Goal: Book appointment/travel/reservation

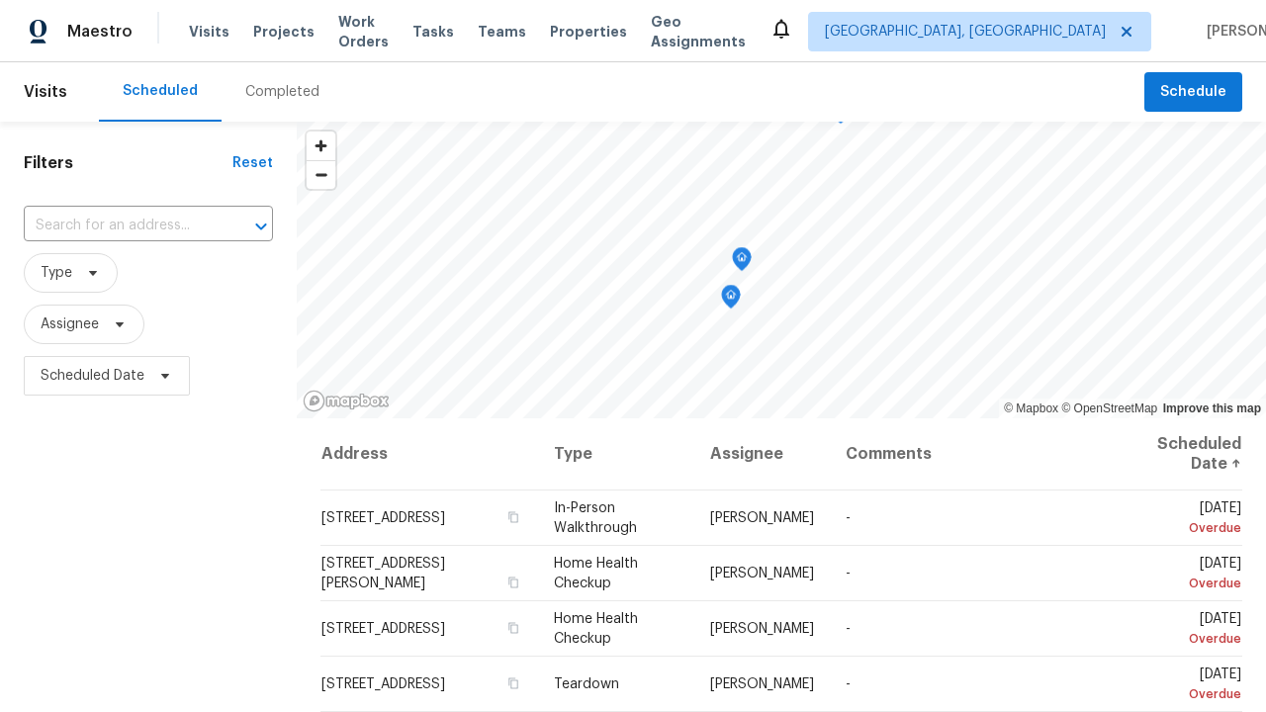
click at [1194, 92] on span "Schedule" at bounding box center [1193, 92] width 66 height 25
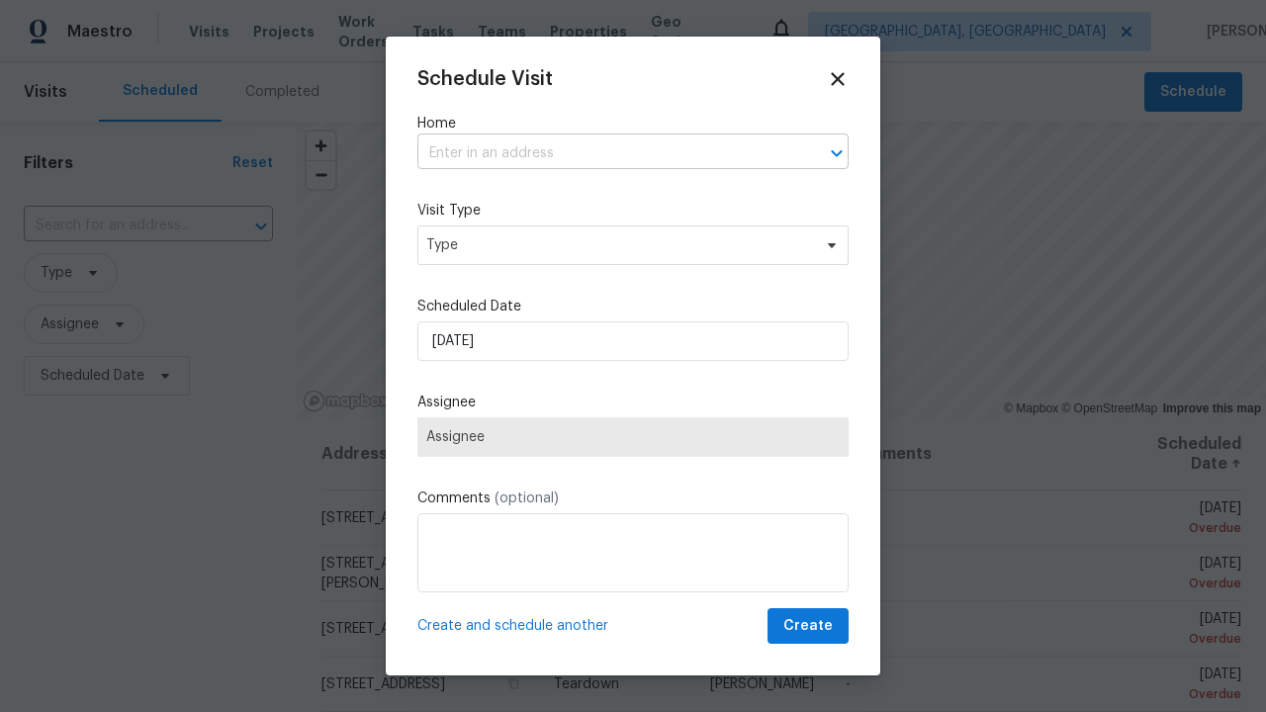
click at [605, 153] on input "text" at bounding box center [605, 153] width 376 height 31
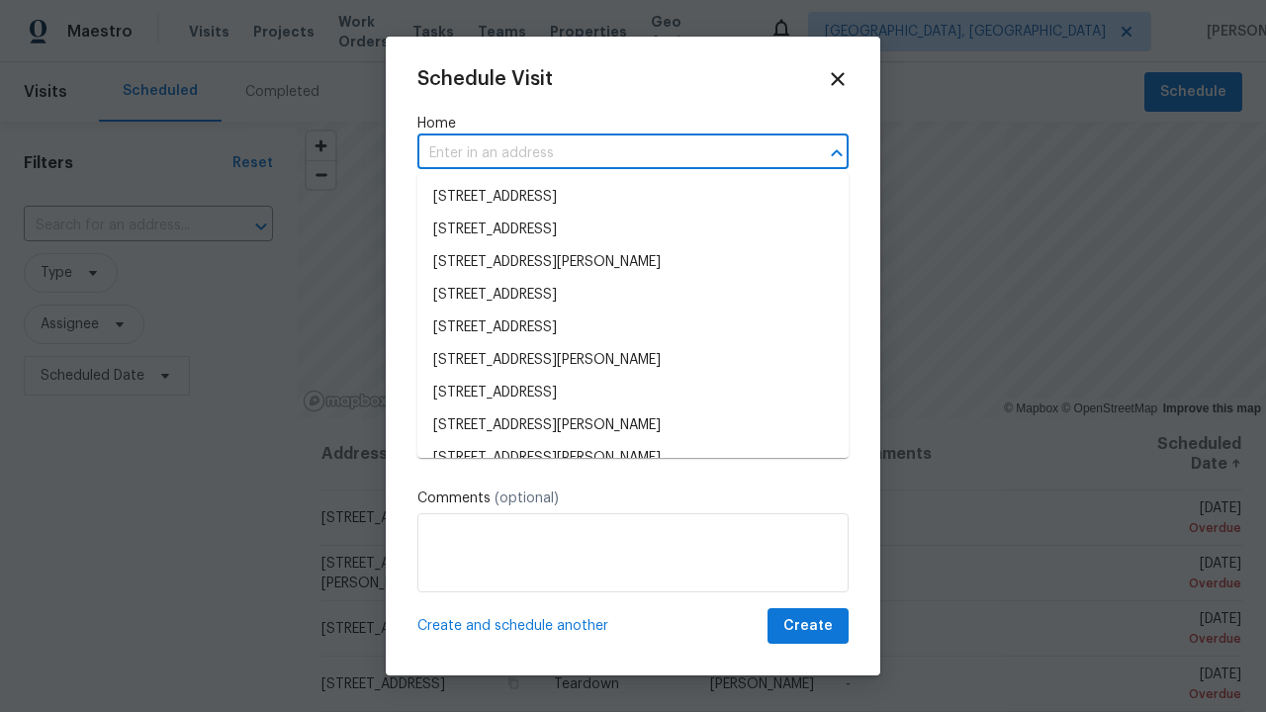
click at [633, 197] on li "[STREET_ADDRESS]" at bounding box center [632, 197] width 431 height 33
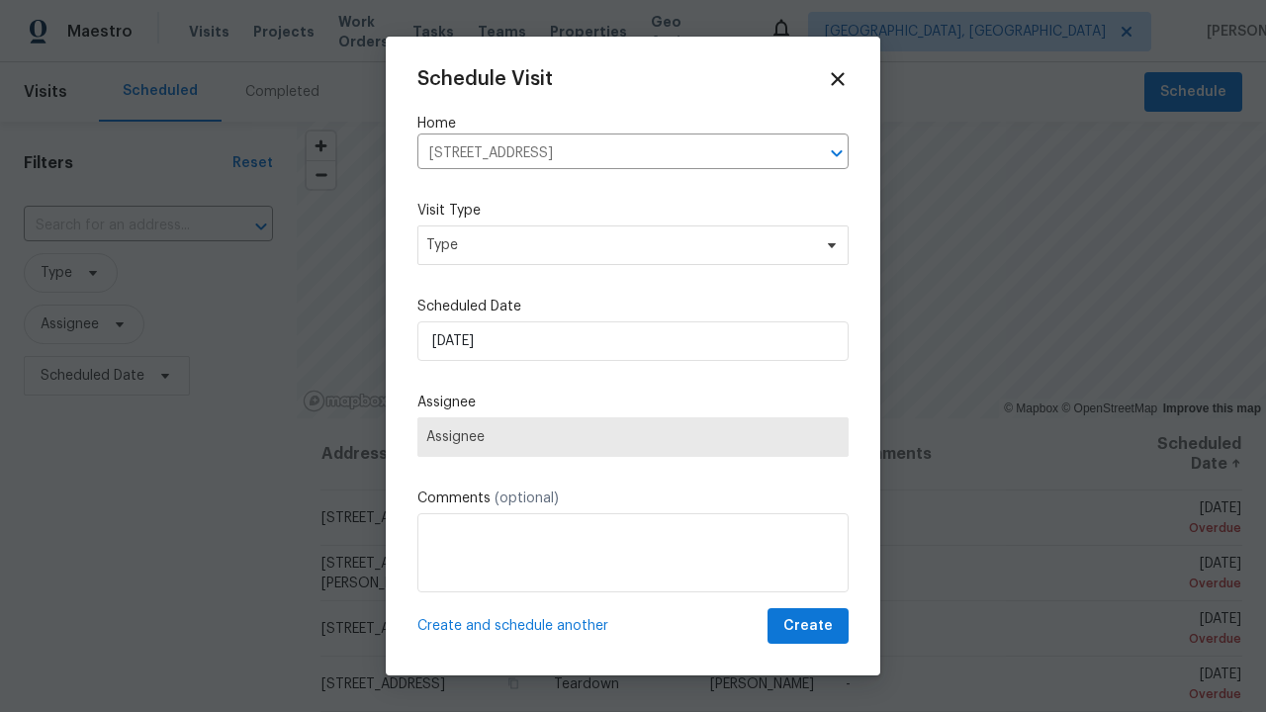
click at [633, 244] on span "Type" at bounding box center [618, 245] width 385 height 20
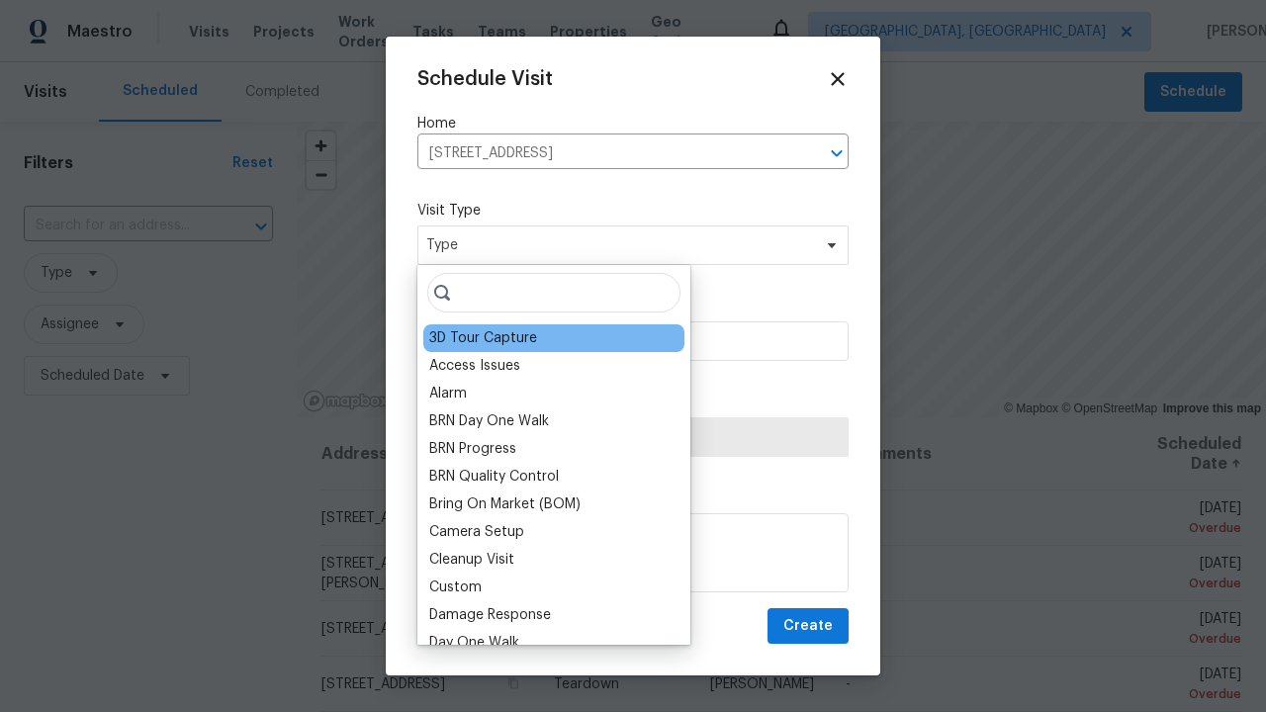
click at [482, 338] on div "3D Tour Capture" at bounding box center [483, 338] width 108 height 20
